Goal: Task Accomplishment & Management: Use online tool/utility

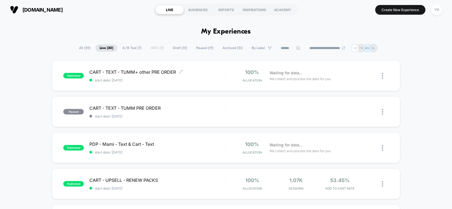
click at [205, 79] on span "start date: [DATE]" at bounding box center [157, 80] width 136 height 4
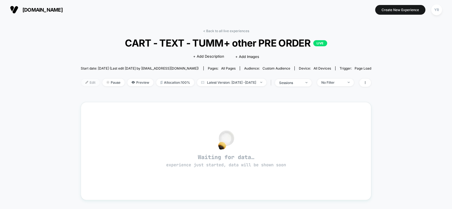
click at [85, 82] on img at bounding box center [86, 82] width 3 height 3
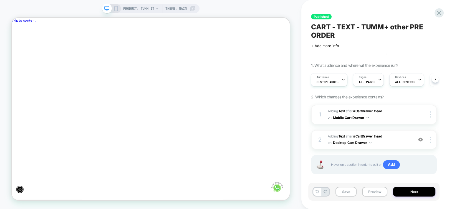
scroll to position [0, -297]
click at [337, 84] on span "Custom Audience" at bounding box center [328, 82] width 22 height 4
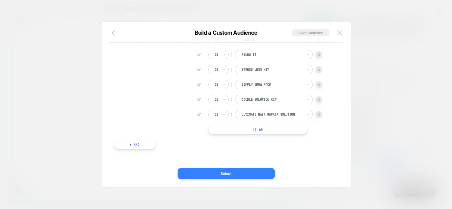
click at [255, 174] on button "Select" at bounding box center [226, 173] width 97 height 11
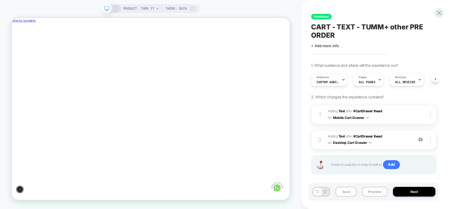
scroll to position [0, 0]
click at [327, 84] on span "Custom Audience" at bounding box center [328, 82] width 22 height 4
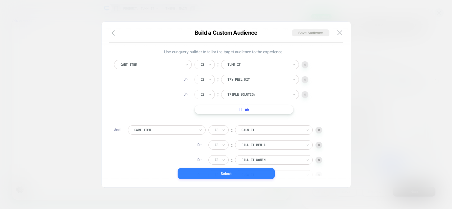
click at [216, 173] on button "Select" at bounding box center [226, 173] width 97 height 11
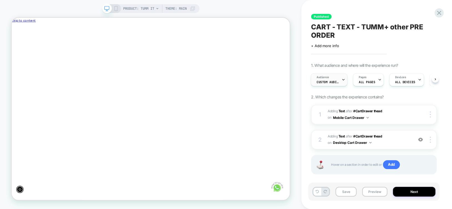
click at [338, 80] on span "Custom Audience" at bounding box center [328, 82] width 22 height 4
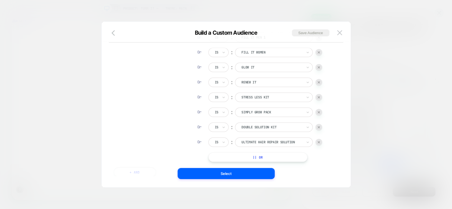
scroll to position [0, -297]
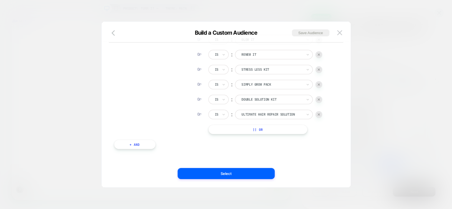
click at [273, 125] on button "|| Or" at bounding box center [257, 129] width 99 height 9
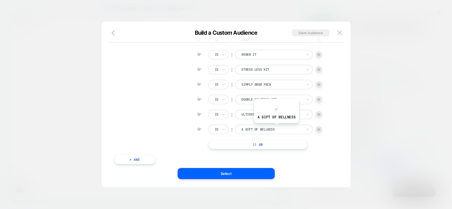
click at [276, 127] on div at bounding box center [271, 129] width 61 height 5
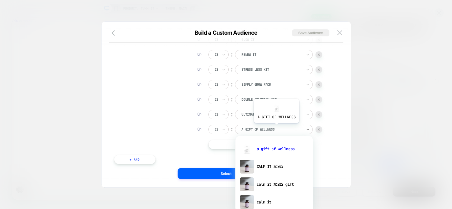
scroll to position [0, 0]
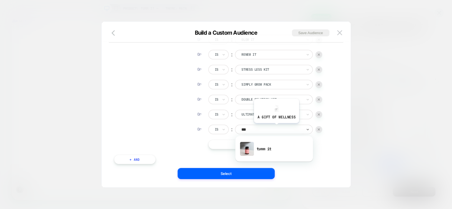
type input "****"
click at [270, 150] on div "tumm it" at bounding box center [274, 149] width 72 height 18
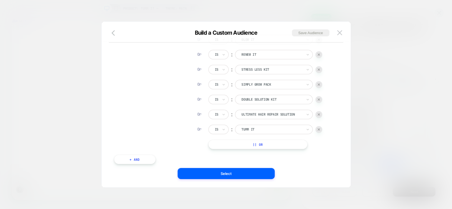
click at [276, 146] on button "|| Or" at bounding box center [257, 144] width 99 height 9
click at [275, 146] on div at bounding box center [271, 144] width 61 height 5
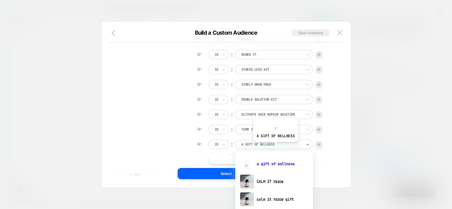
scroll to position [0, 0]
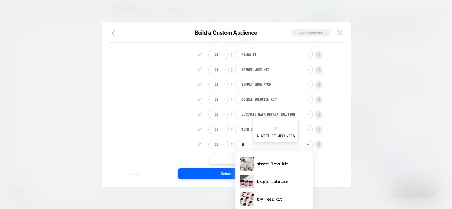
type input "***"
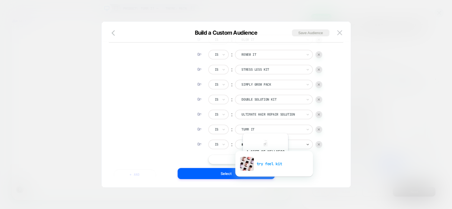
click at [265, 162] on div "try feel kit" at bounding box center [274, 164] width 72 height 18
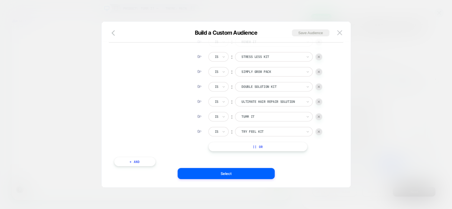
scroll to position [165, 0]
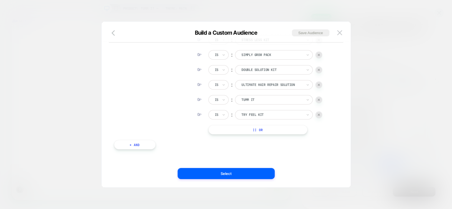
click at [277, 130] on button "|| Or" at bounding box center [257, 129] width 99 height 9
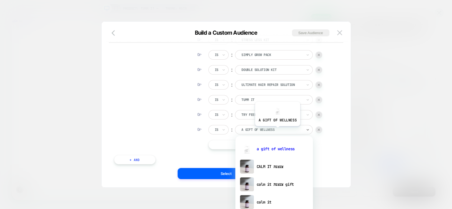
click at [277, 130] on div at bounding box center [271, 129] width 61 height 5
type input "**"
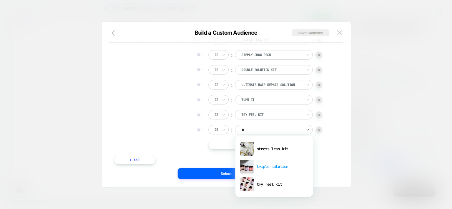
click at [273, 165] on div "triple solution" at bounding box center [274, 167] width 72 height 18
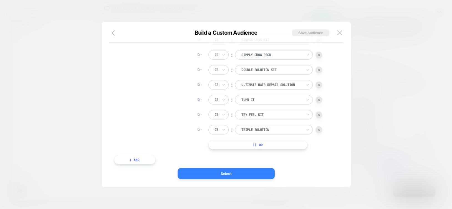
scroll to position [0, -297]
click at [251, 175] on button "Select" at bounding box center [226, 173] width 97 height 11
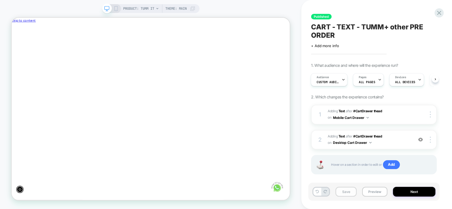
click at [344, 190] on button "Save" at bounding box center [346, 192] width 21 height 10
click at [418, 193] on button "Next" at bounding box center [414, 192] width 42 height 10
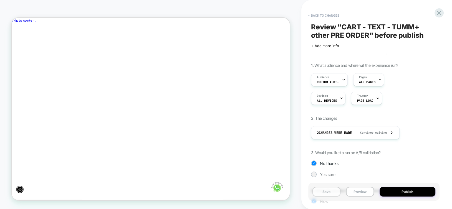
drag, startPoint x: 333, startPoint y: 193, endPoint x: 371, endPoint y: 182, distance: 39.7
click at [335, 192] on button "Save" at bounding box center [327, 192] width 28 height 10
click at [394, 191] on button "Publish" at bounding box center [408, 192] width 56 height 10
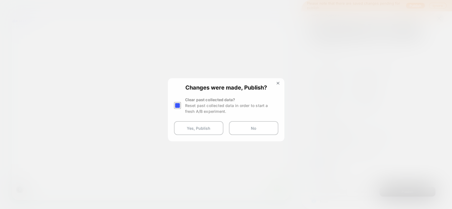
scroll to position [0, -297]
click at [177, 107] on div at bounding box center [177, 105] width 7 height 7
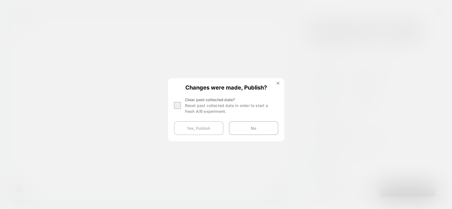
click at [193, 129] on button "Yes, Publish" at bounding box center [198, 128] width 49 height 14
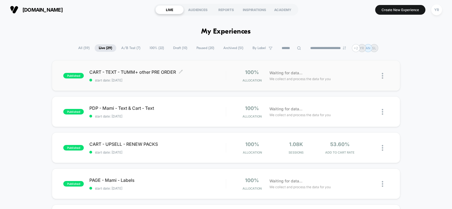
click at [190, 70] on span "CART - TEXT - TUMM+ other PRE ORDER Click to edit experience details" at bounding box center [157, 72] width 136 height 6
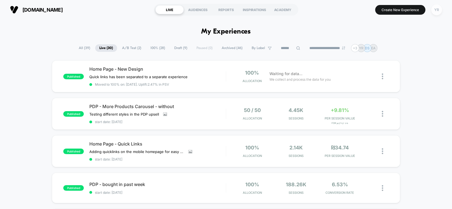
click at [436, 13] on div "YR" at bounding box center [436, 9] width 11 height 11
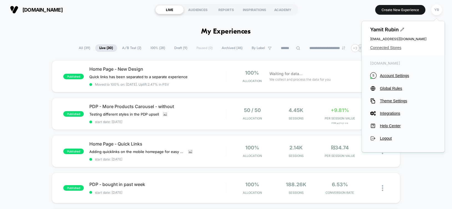
click at [385, 47] on span "Connected Stores" at bounding box center [403, 48] width 66 height 4
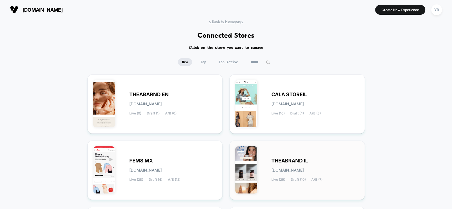
click at [304, 168] on span "[DOMAIN_NAME]" at bounding box center [287, 170] width 32 height 4
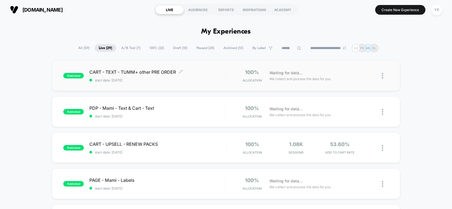
click at [194, 72] on span "CART - TEXT - TUMM+ other PRE ORDER Click to edit experience details" at bounding box center [157, 72] width 136 height 6
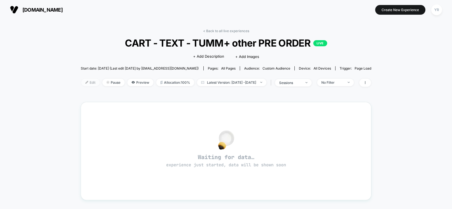
click at [81, 82] on span "Edit" at bounding box center [90, 82] width 18 height 7
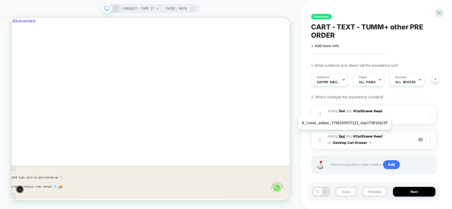
click at [343, 134] on b "Text" at bounding box center [342, 136] width 6 height 4
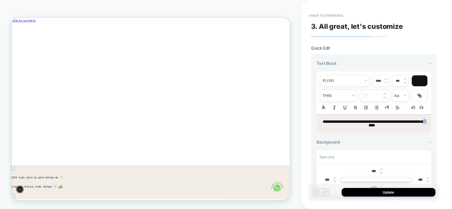
scroll to position [0, -297]
click at [376, 126] on span "**********" at bounding box center [373, 124] width 100 height 8
type input "****"
click at [376, 126] on span "**********" at bounding box center [373, 124] width 100 height 8
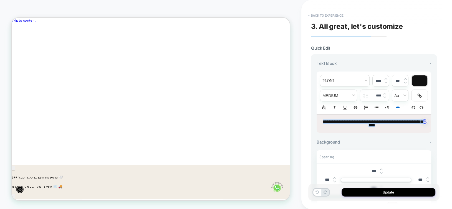
scroll to position [0, 0]
click at [384, 94] on img at bounding box center [384, 94] width 3 height 2
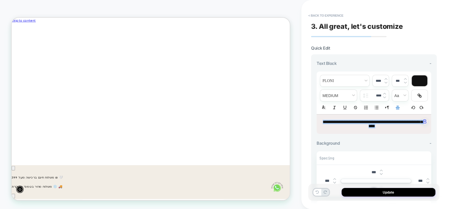
type input "****"
click at [371, 121] on span "**********" at bounding box center [373, 124] width 100 height 9
click at [350, 120] on span "**********" at bounding box center [373, 124] width 100 height 9
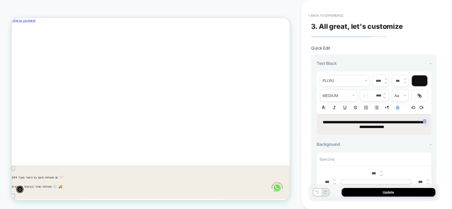
click at [364, 125] on span "**********" at bounding box center [373, 124] width 100 height 9
copy span "**********"
click at [367, 124] on span "**********" at bounding box center [373, 124] width 100 height 9
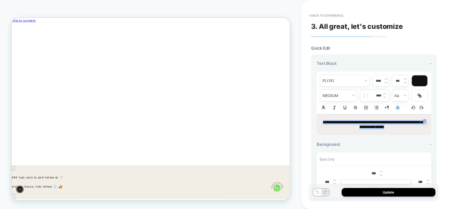
scroll to position [0, -297]
copy p "**********"
click at [389, 193] on button "Update" at bounding box center [389, 192] width 94 height 9
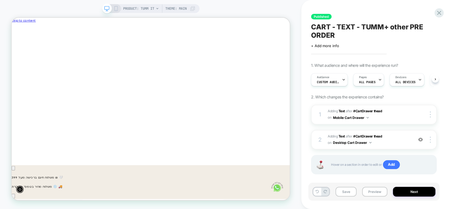
scroll to position [0, 0]
click at [352, 194] on button "Save" at bounding box center [346, 192] width 21 height 10
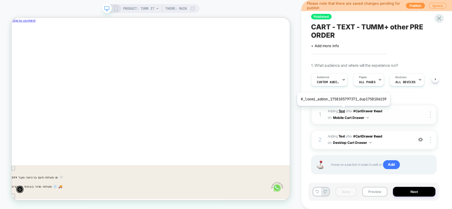
click at [343, 110] on b "Text" at bounding box center [342, 111] width 6 height 4
click at [117, 9] on icon at bounding box center [116, 8] width 5 height 5
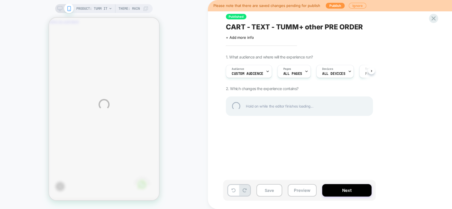
scroll to position [0, -81]
click at [266, 192] on div "PRODUCT: Tumm it Theme: MAIN Please note that there are saved changes pending f…" at bounding box center [226, 104] width 452 height 209
click at [273, 194] on div "PRODUCT: Tumm it Theme: MAIN Please note that there are saved changes pending f…" at bounding box center [226, 104] width 452 height 209
click at [434, 19] on div at bounding box center [433, 18] width 11 height 11
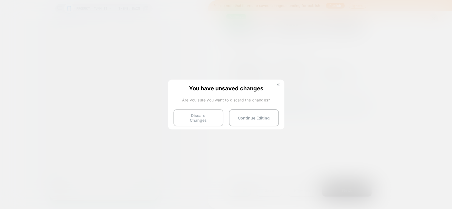
click at [190, 115] on button "Discard Changes" at bounding box center [198, 117] width 50 height 17
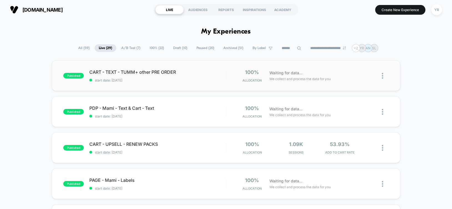
click at [188, 82] on span "start date: [DATE]" at bounding box center [157, 80] width 136 height 4
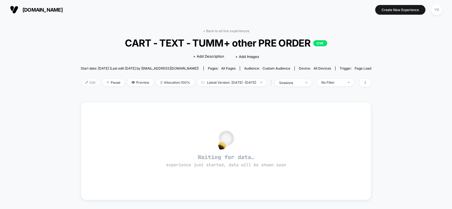
click at [81, 80] on span "Edit" at bounding box center [90, 82] width 18 height 7
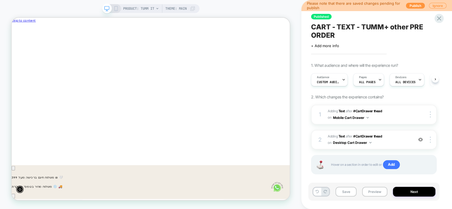
scroll to position [0, -297]
click at [343, 136] on b "Text" at bounding box center [342, 136] width 6 height 4
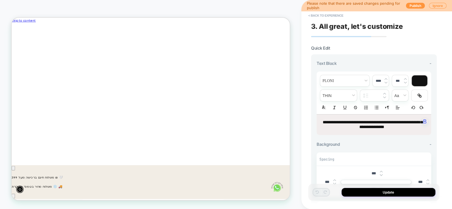
scroll to position [0, 0]
click at [382, 195] on button "Update" at bounding box center [389, 192] width 94 height 9
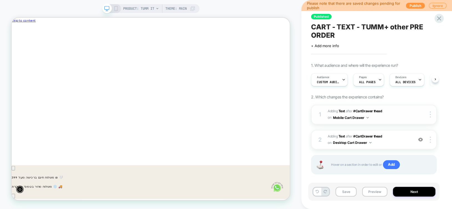
scroll to position [0, -297]
click at [342, 112] on b "Text" at bounding box center [342, 111] width 6 height 4
click at [114, 9] on icon at bounding box center [116, 8] width 5 height 5
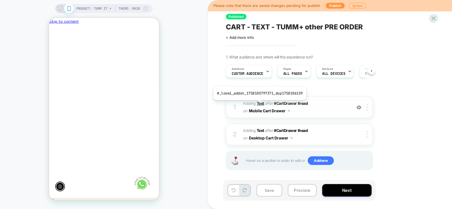
click at [260, 104] on b "Text" at bounding box center [260, 103] width 7 height 5
click at [262, 102] on b "Text" at bounding box center [260, 103] width 7 height 5
click at [260, 103] on b "Text" at bounding box center [260, 103] width 7 height 5
click at [260, 102] on b "Text" at bounding box center [260, 103] width 7 height 5
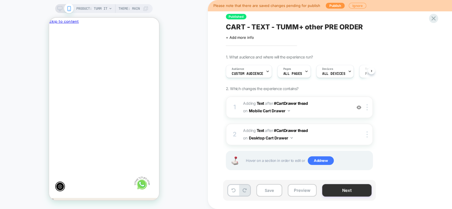
click at [339, 193] on button "Next" at bounding box center [346, 190] width 49 height 12
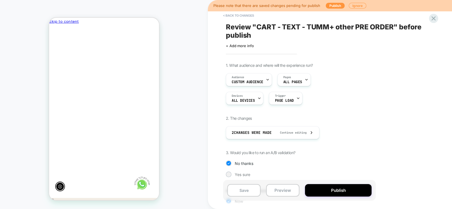
drag, startPoint x: 249, startPoint y: 190, endPoint x: 299, endPoint y: 188, distance: 50.3
click at [249, 190] on button "Save" at bounding box center [243, 190] width 33 height 12
click at [324, 186] on button "Publish" at bounding box center [338, 190] width 67 height 12
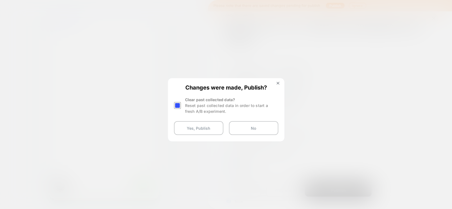
click at [177, 107] on div at bounding box center [177, 105] width 7 height 7
click at [192, 125] on button "Yes, Publish" at bounding box center [198, 128] width 49 height 14
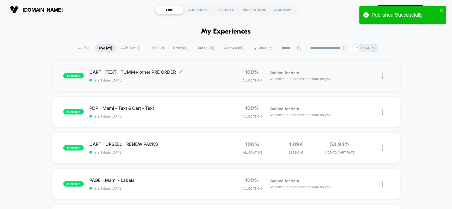
click at [205, 70] on span "CART - TEXT - TUMM+ other PRE ORDER Click to edit experience details" at bounding box center [157, 72] width 136 height 6
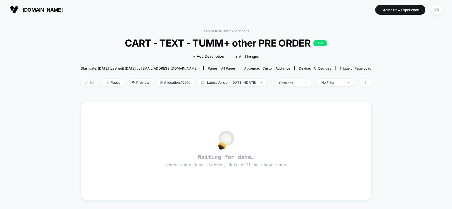
click at [81, 82] on span "Edit" at bounding box center [90, 82] width 18 height 7
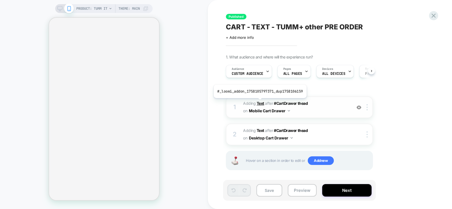
scroll to position [2, 0]
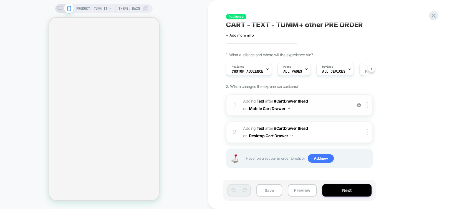
click at [360, 105] on img at bounding box center [359, 105] width 5 height 5
click at [262, 100] on b "Text" at bounding box center [260, 101] width 7 height 5
click at [277, 190] on button "Save" at bounding box center [269, 190] width 26 height 12
click at [370, 133] on div at bounding box center [368, 132] width 9 height 6
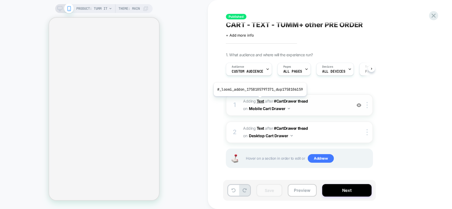
click at [259, 100] on b "Text" at bounding box center [260, 101] width 7 height 5
click at [86, 7] on span "PRODUCT: Tumm it" at bounding box center [91, 8] width 31 height 9
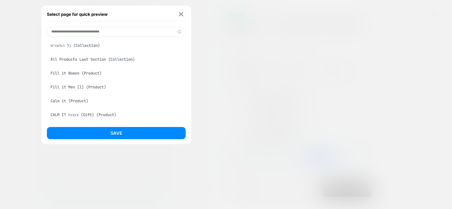
scroll to position [194, 0]
click at [77, 65] on div "Grow it (Product)" at bounding box center [116, 60] width 139 height 11
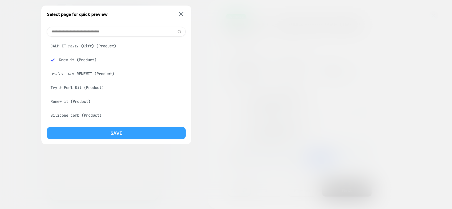
click at [118, 133] on button "Save" at bounding box center [116, 133] width 139 height 12
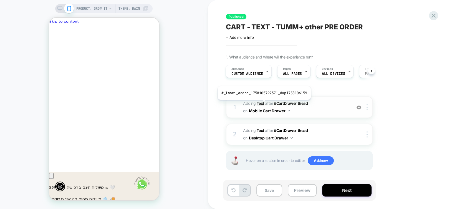
scroll to position [0, 0]
click at [263, 104] on b "Text" at bounding box center [260, 103] width 7 height 5
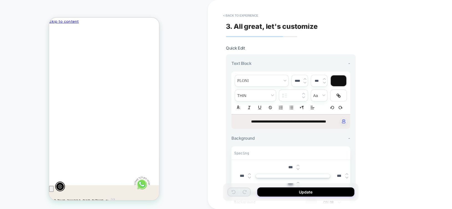
click at [278, 120] on span "**********" at bounding box center [288, 122] width 75 height 4
type input "****"
click at [278, 120] on span "**********" at bounding box center [288, 122] width 75 height 4
click at [287, 125] on span "**********" at bounding box center [289, 123] width 97 height 7
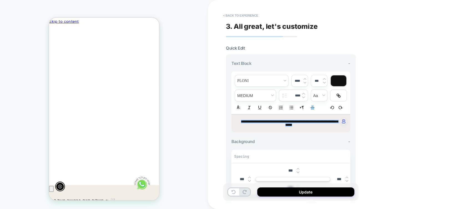
click at [303, 94] on img at bounding box center [303, 94] width 3 height 2
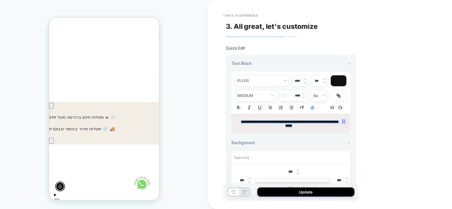
scroll to position [222, 0]
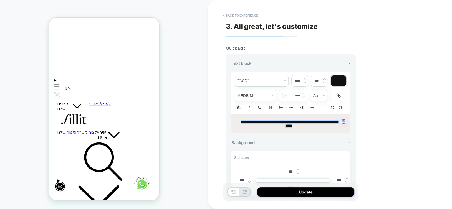
drag, startPoint x: 122, startPoint y: 121, endPoint x: 116, endPoint y: 117, distance: 6.9
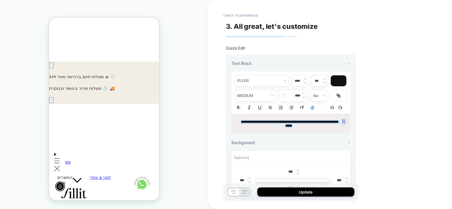
scroll to position [0, -81]
click at [304, 93] on img at bounding box center [303, 94] width 3 height 2
type input "****"
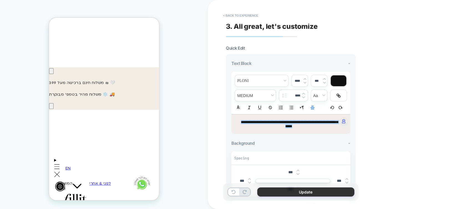
click at [305, 192] on button "Update" at bounding box center [305, 192] width 97 height 9
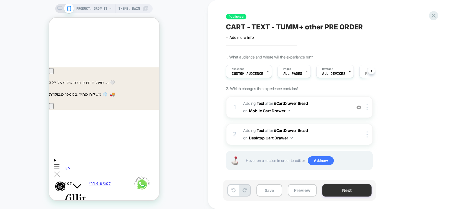
scroll to position [0, 0]
click at [329, 194] on button "Next" at bounding box center [346, 190] width 49 height 12
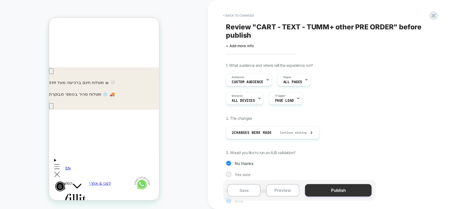
click at [329, 194] on button "Publish" at bounding box center [338, 190] width 67 height 12
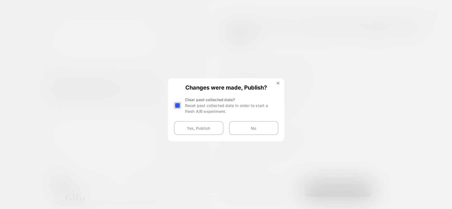
click at [177, 105] on div at bounding box center [177, 105] width 7 height 7
click at [191, 130] on button "Yes, Publish" at bounding box center [198, 128] width 49 height 14
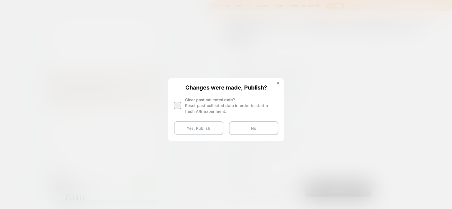
scroll to position [0, -81]
